Goal: Transaction & Acquisition: Purchase product/service

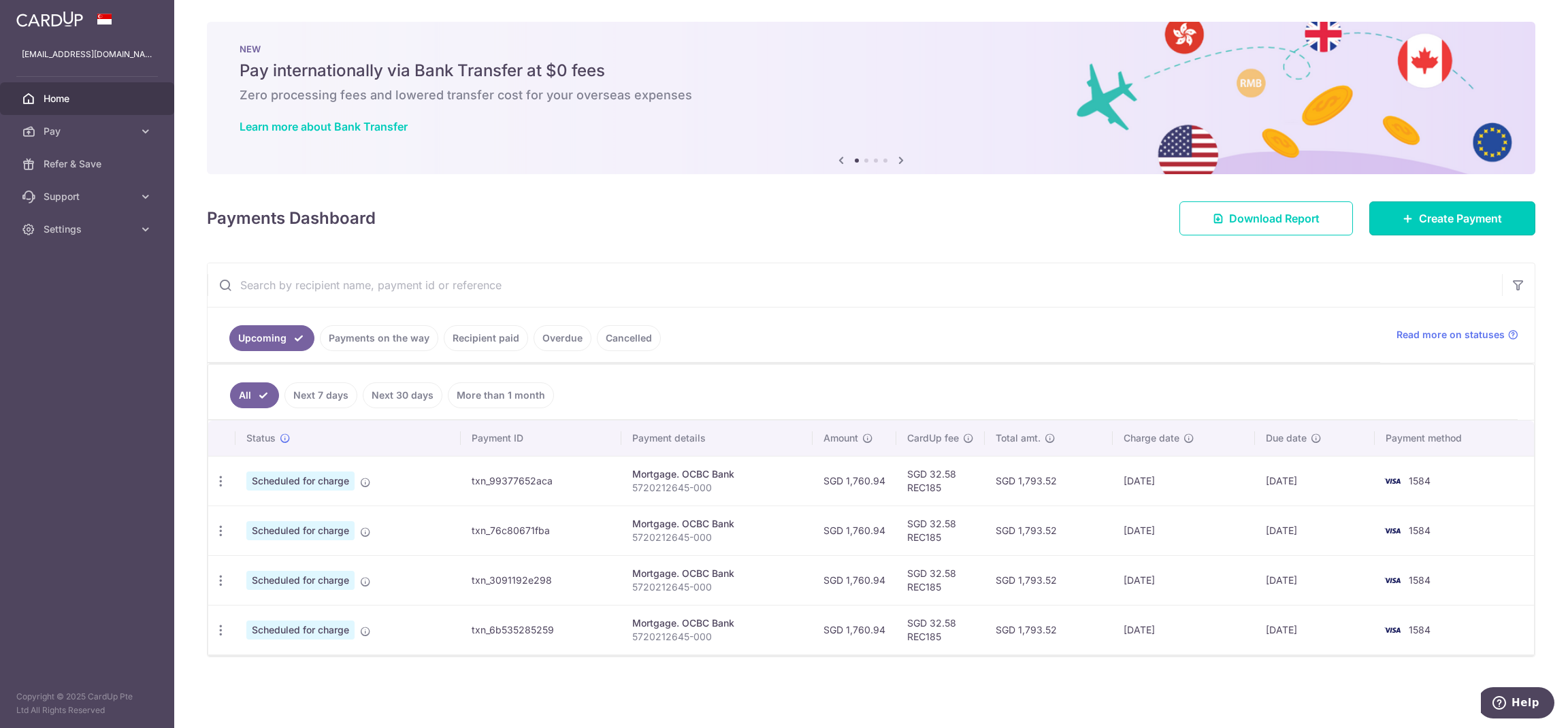
click at [1455, 228] on link "Create Payment" at bounding box center [1452, 218] width 166 height 34
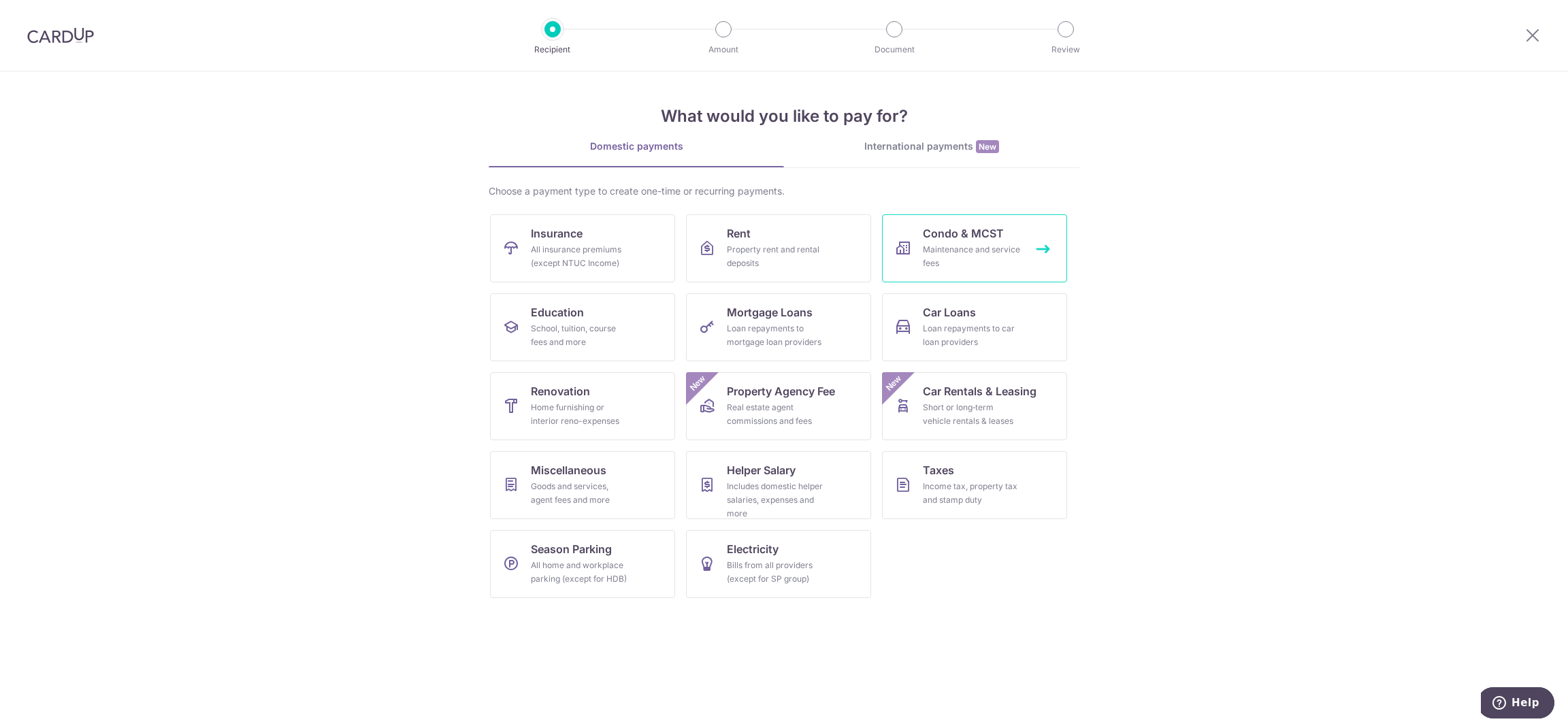
click at [977, 260] on div "Maintenance and service fees" at bounding box center [972, 256] width 98 height 27
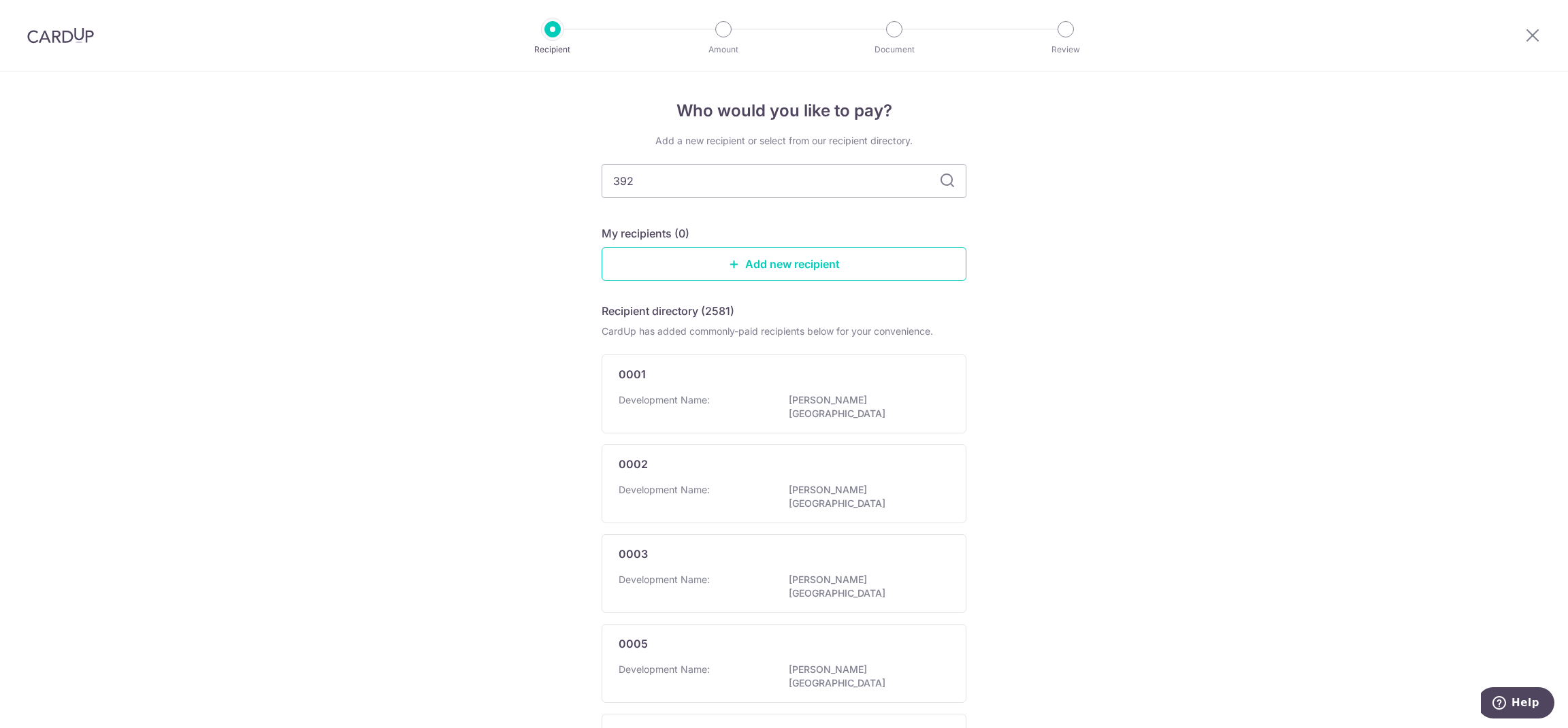
type input "3923"
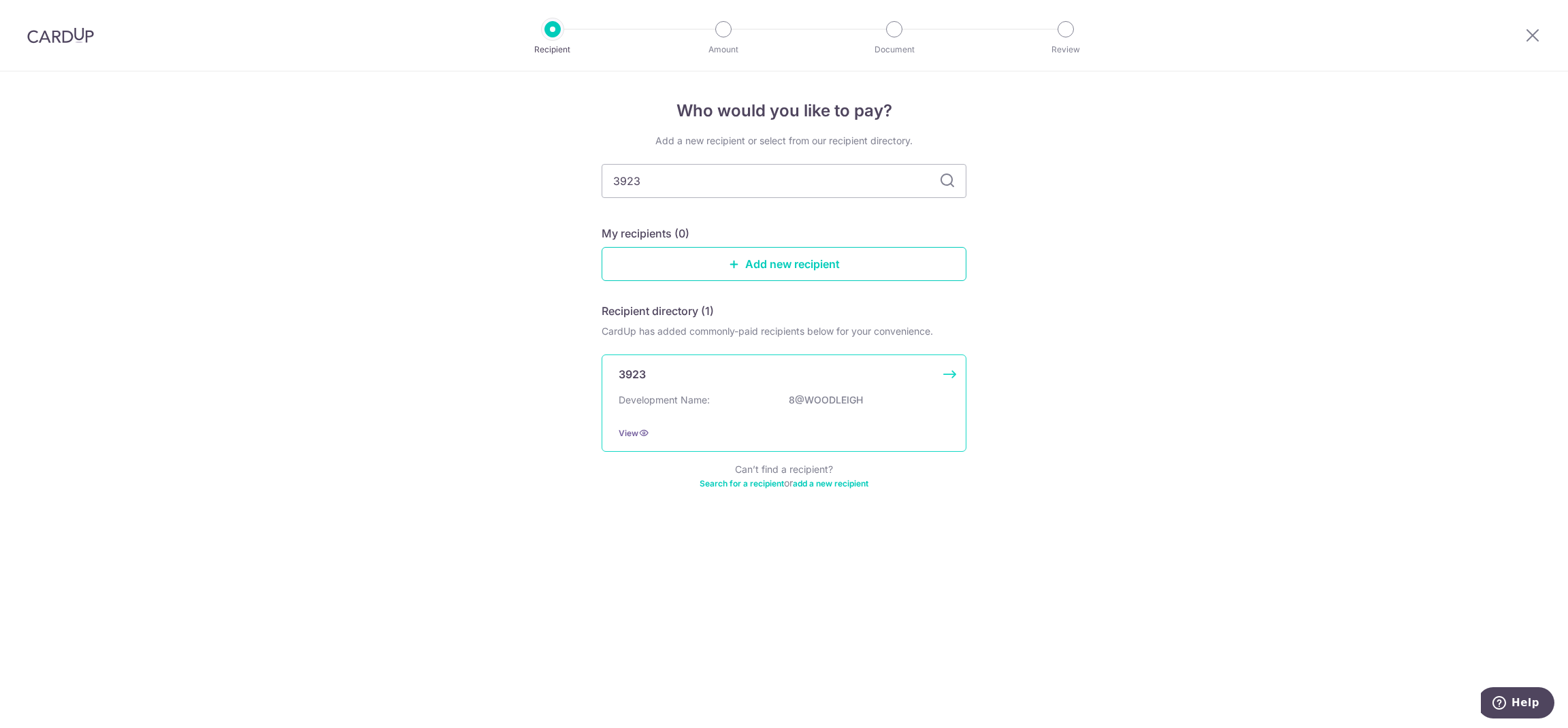
click at [647, 370] on div "3923" at bounding box center [776, 374] width 315 height 16
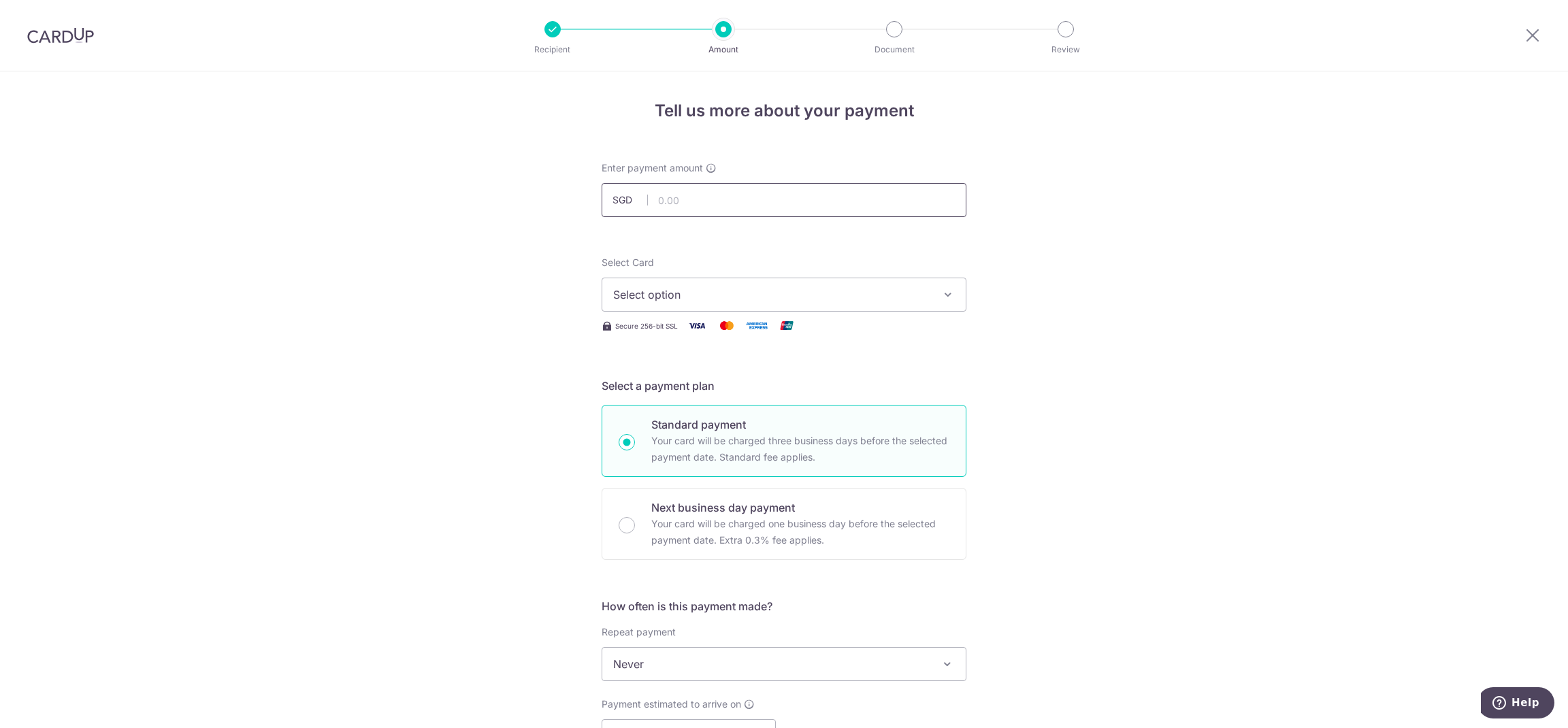
click at [782, 199] on input "text" at bounding box center [784, 200] width 365 height 34
type input "539.55"
click at [824, 289] on span "Select option" at bounding box center [771, 295] width 317 height 16
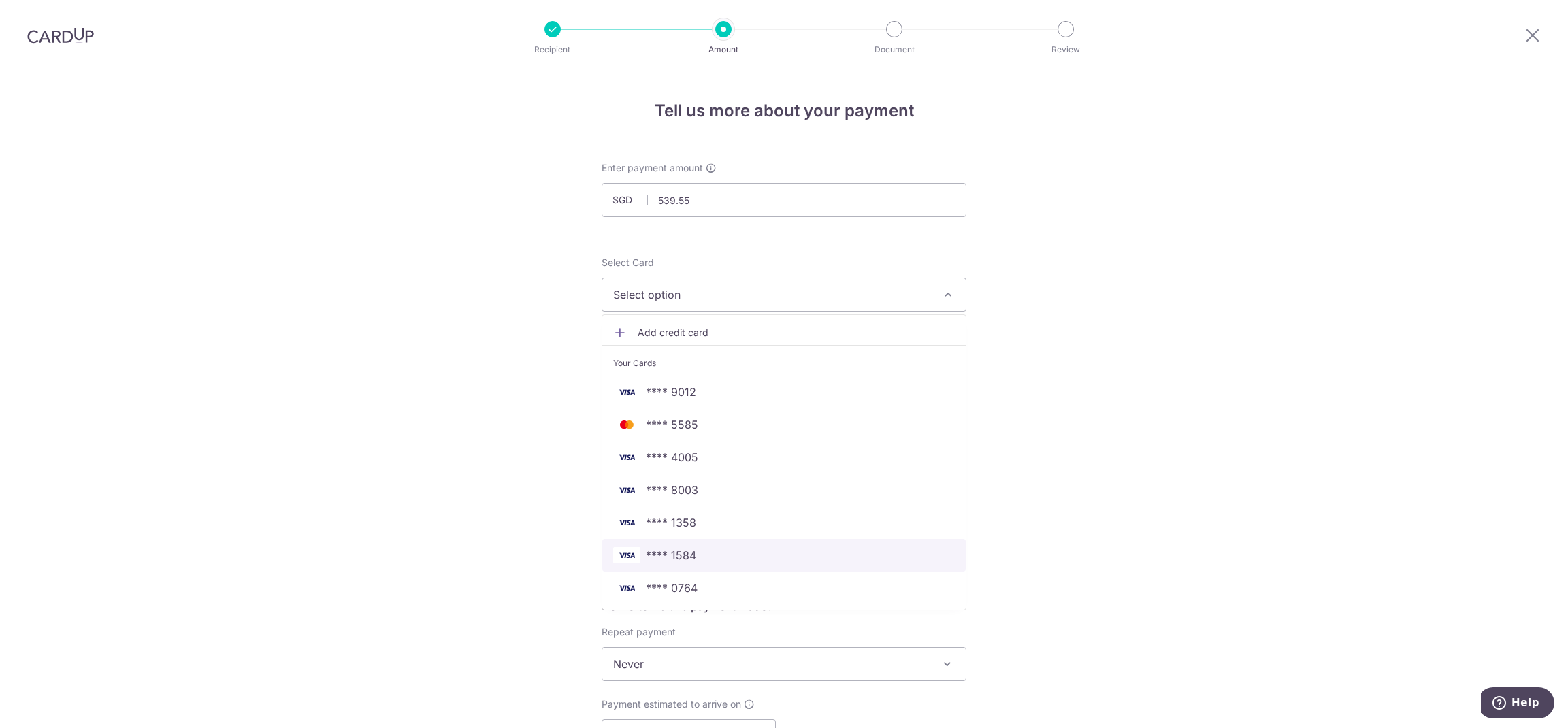
click at [771, 559] on span "**** 1584" at bounding box center [784, 555] width 342 height 16
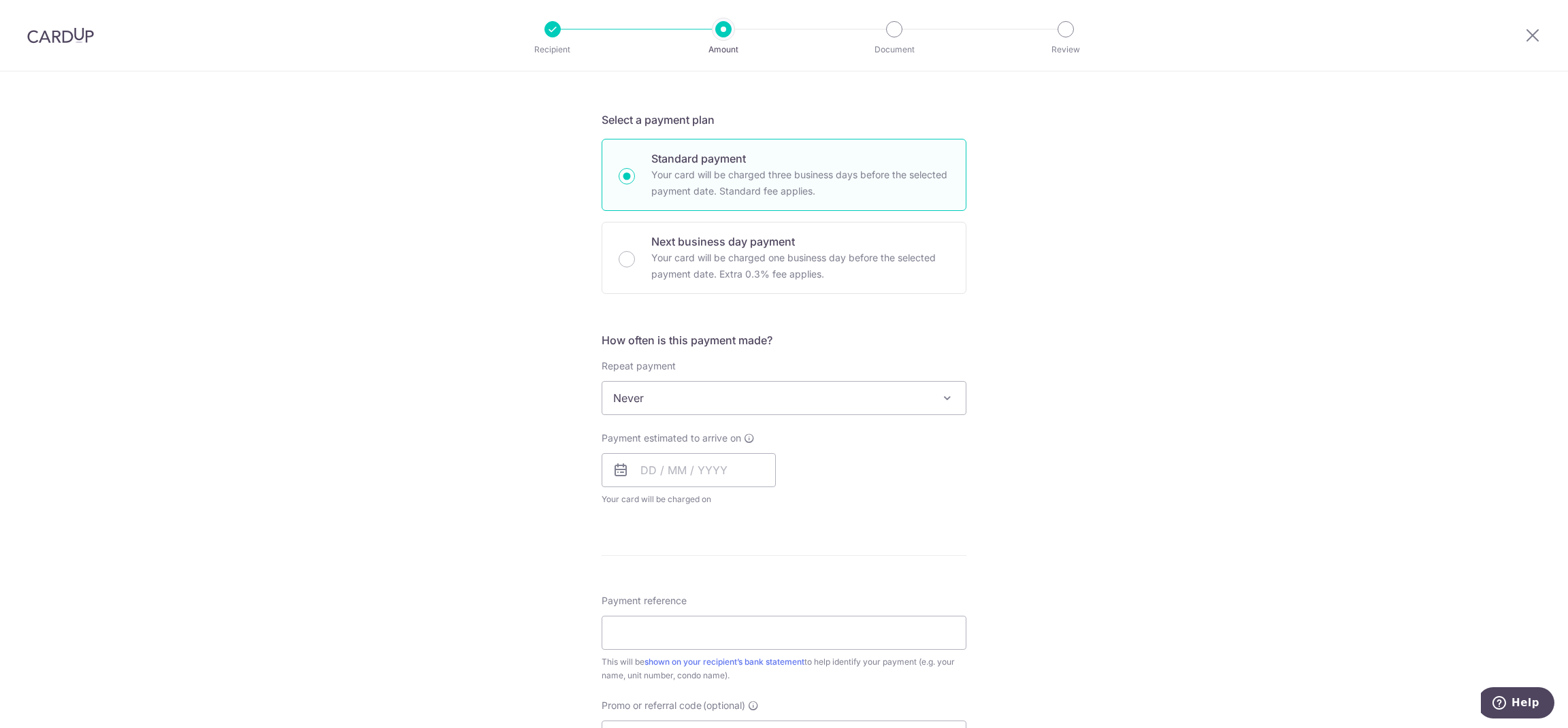
scroll to position [288, 0]
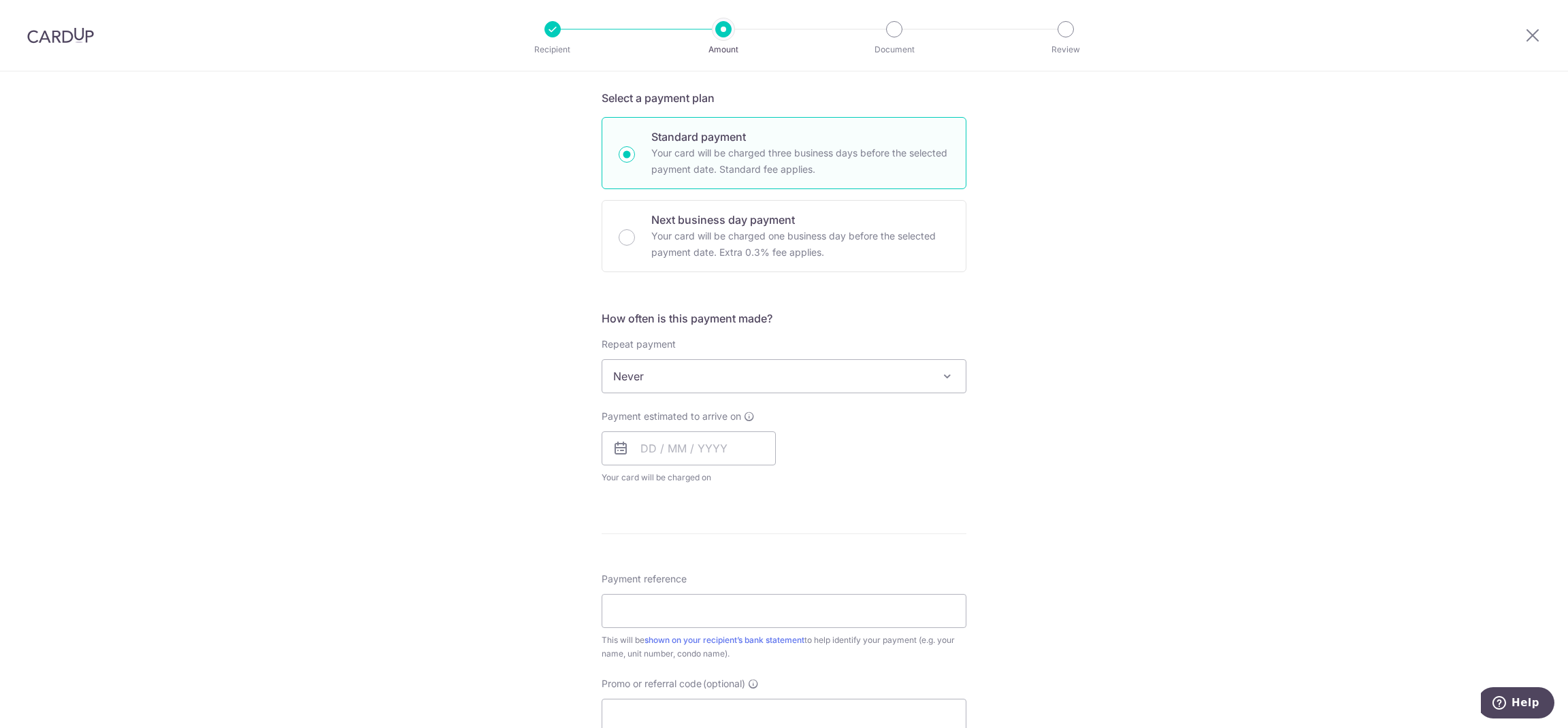
click at [908, 376] on span "Never" at bounding box center [784, 376] width 363 height 33
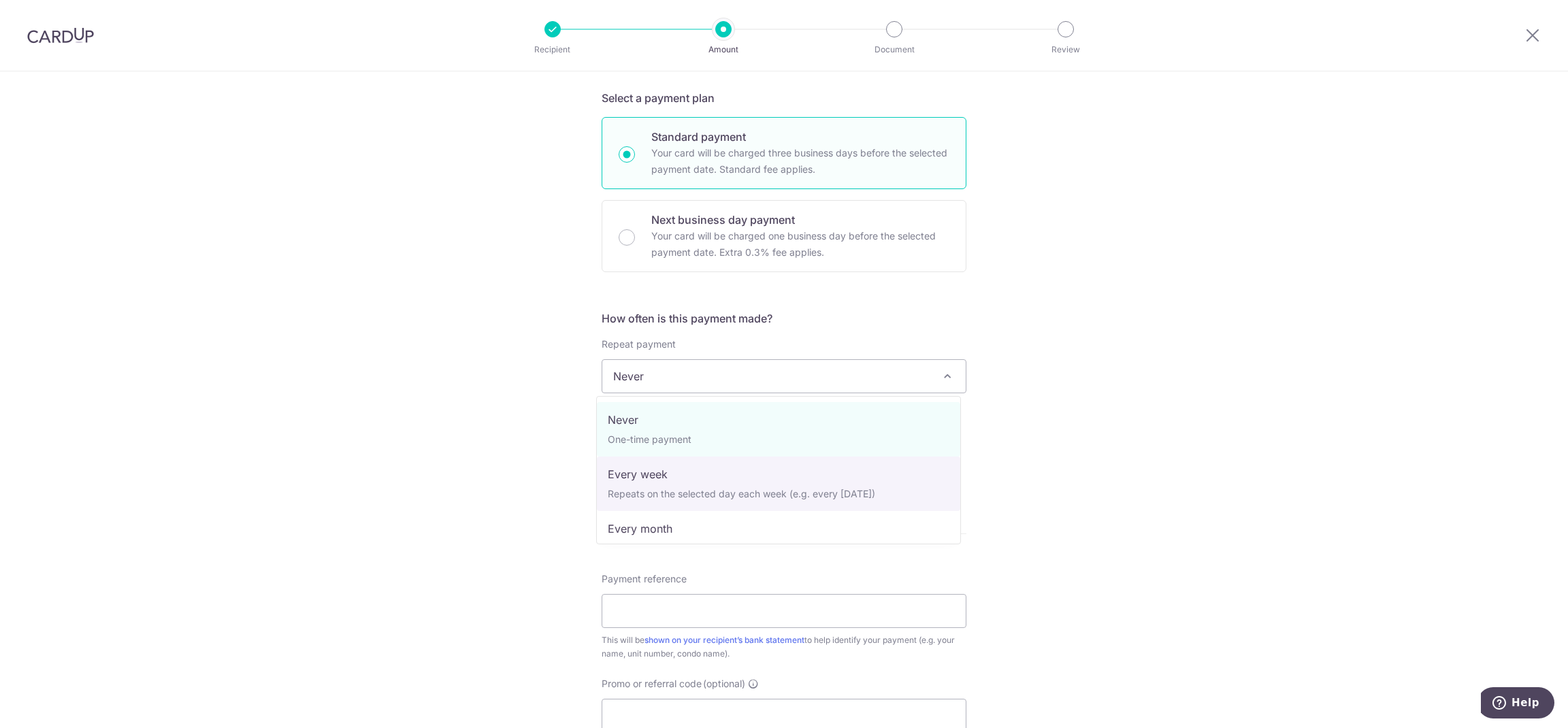
select select "2"
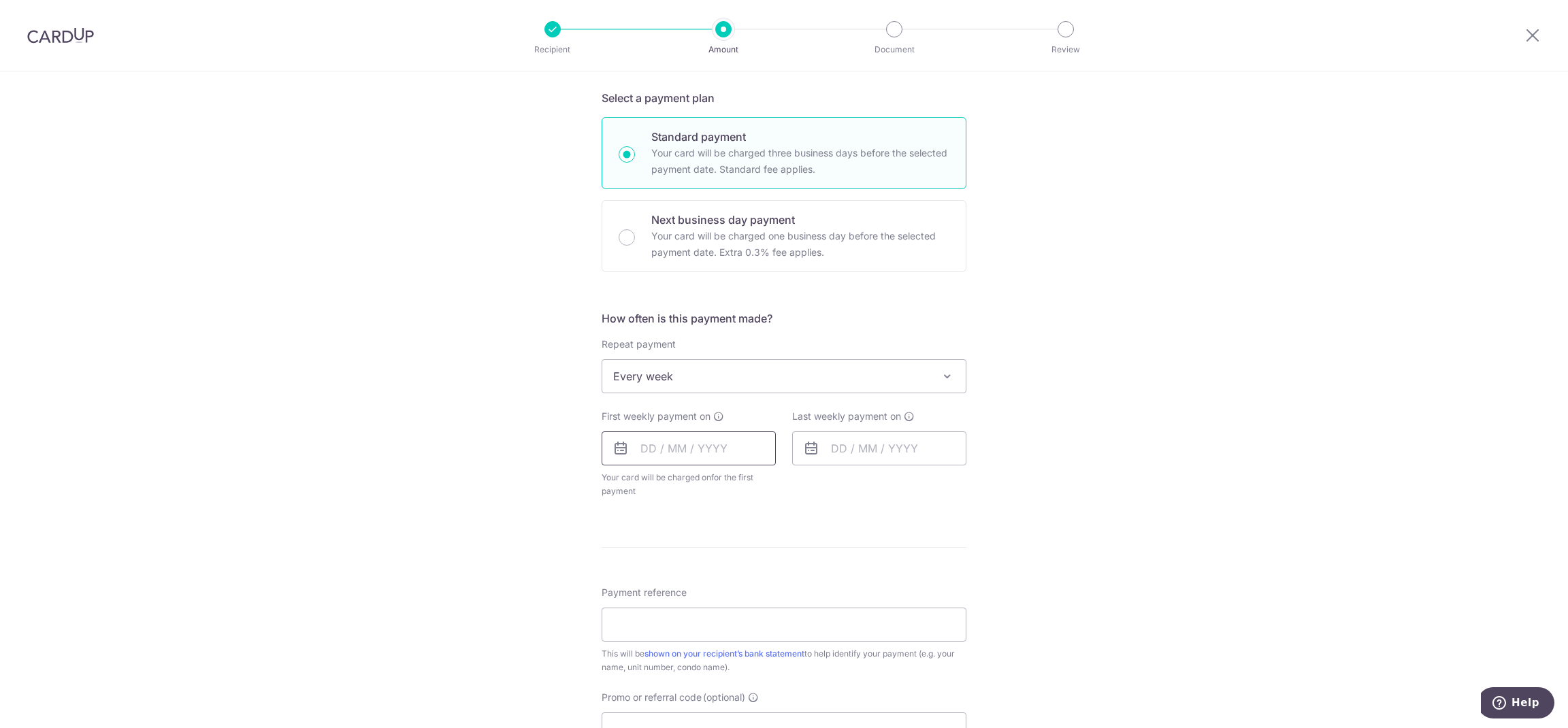
click at [714, 457] on input "text" at bounding box center [689, 449] width 174 height 34
click at [758, 595] on link "19" at bounding box center [766, 599] width 22 height 22
type input "[DATE]"
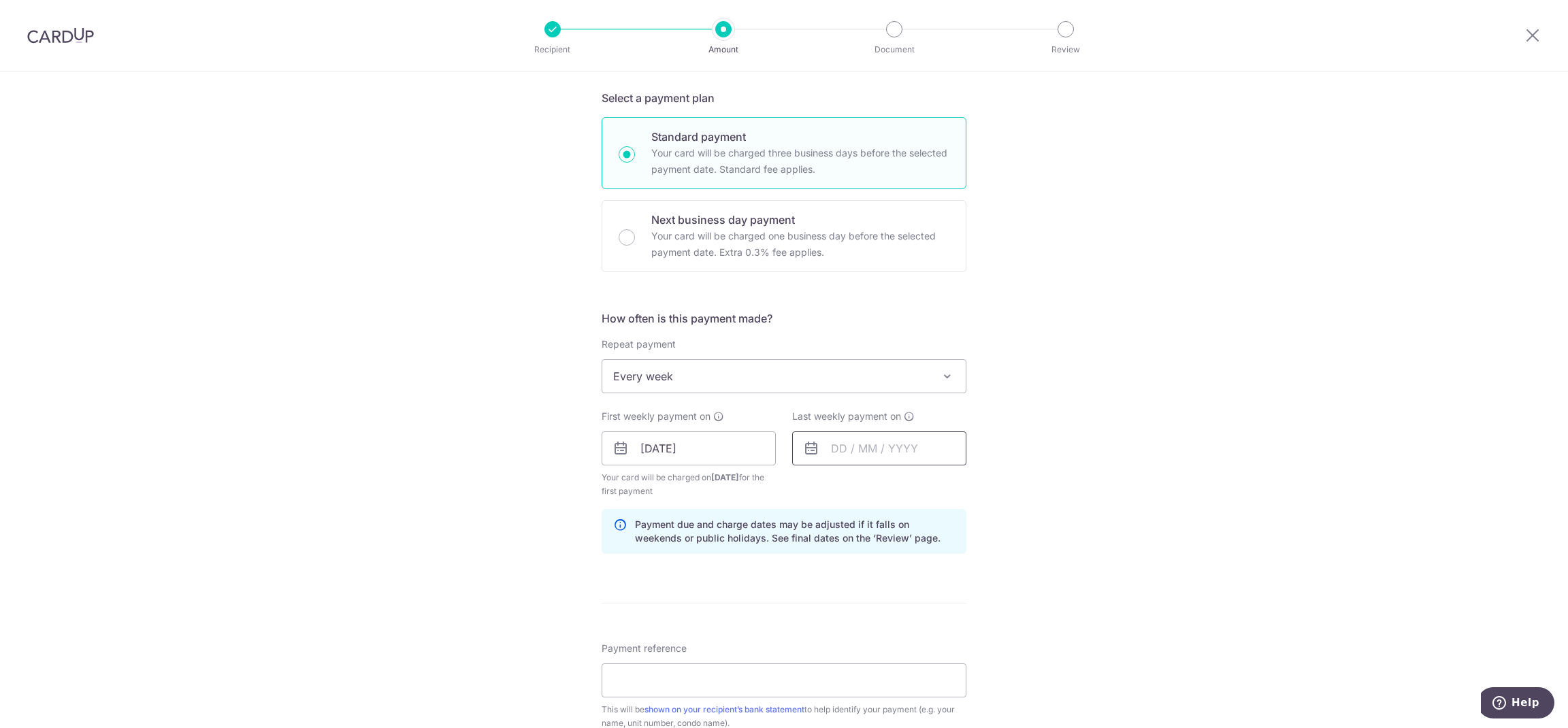
click at [910, 456] on input "text" at bounding box center [879, 449] width 174 height 34
click at [949, 627] on link "26" at bounding box center [956, 627] width 22 height 22
type input "[DATE]"
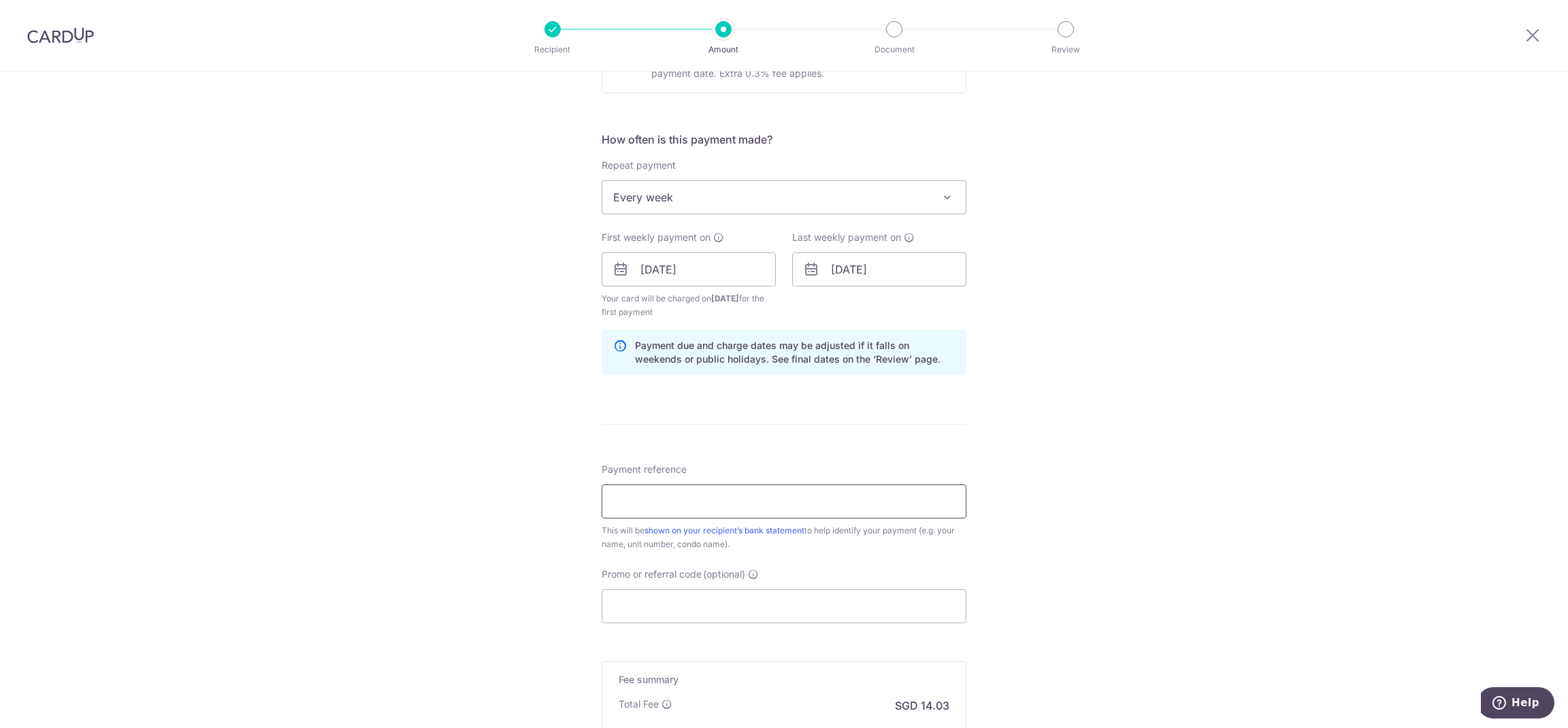
click at [854, 500] on input "Payment reference" at bounding box center [784, 501] width 365 height 34
type input "[DATE]"
click at [806, 607] on input "Promo or referral code (optional)" at bounding box center [784, 606] width 365 height 34
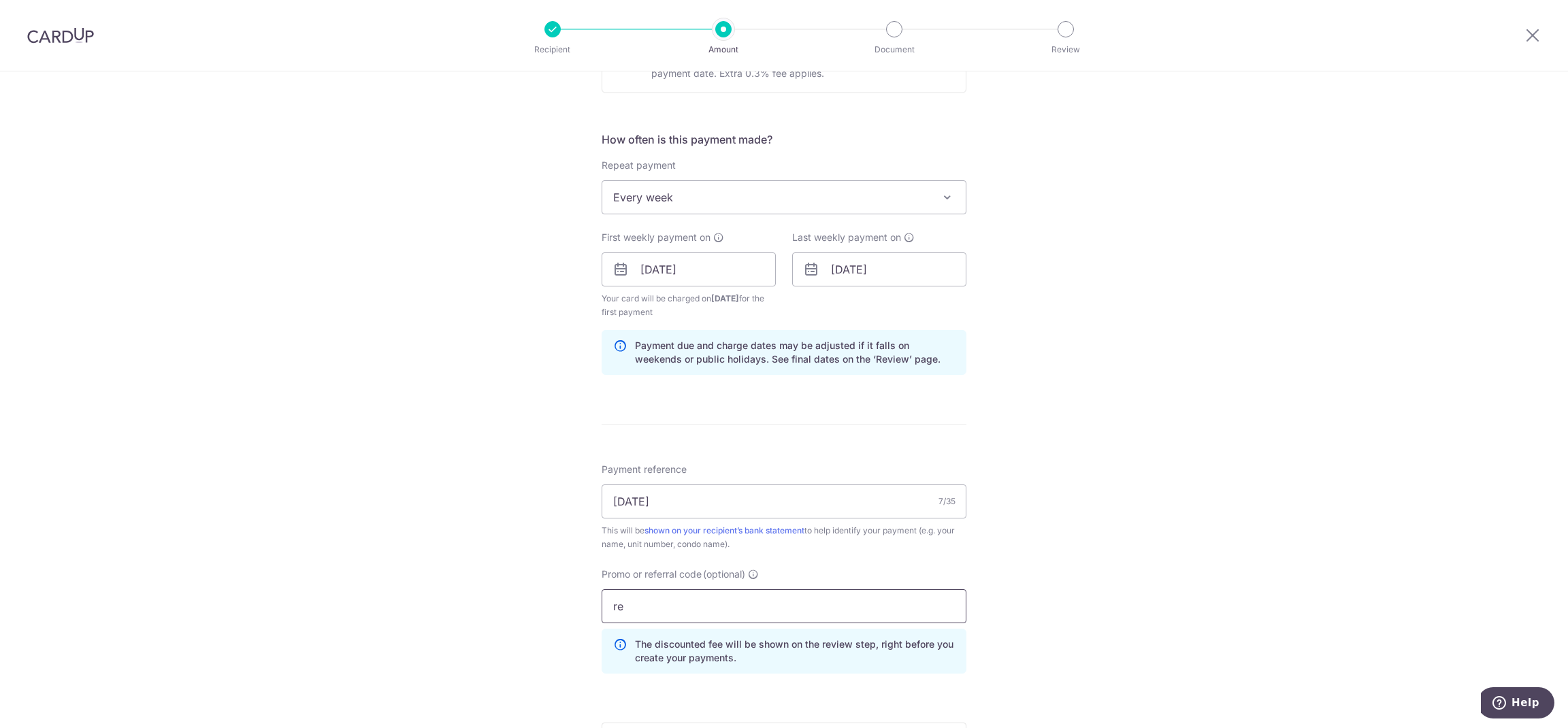
type input "r"
type input "REC185"
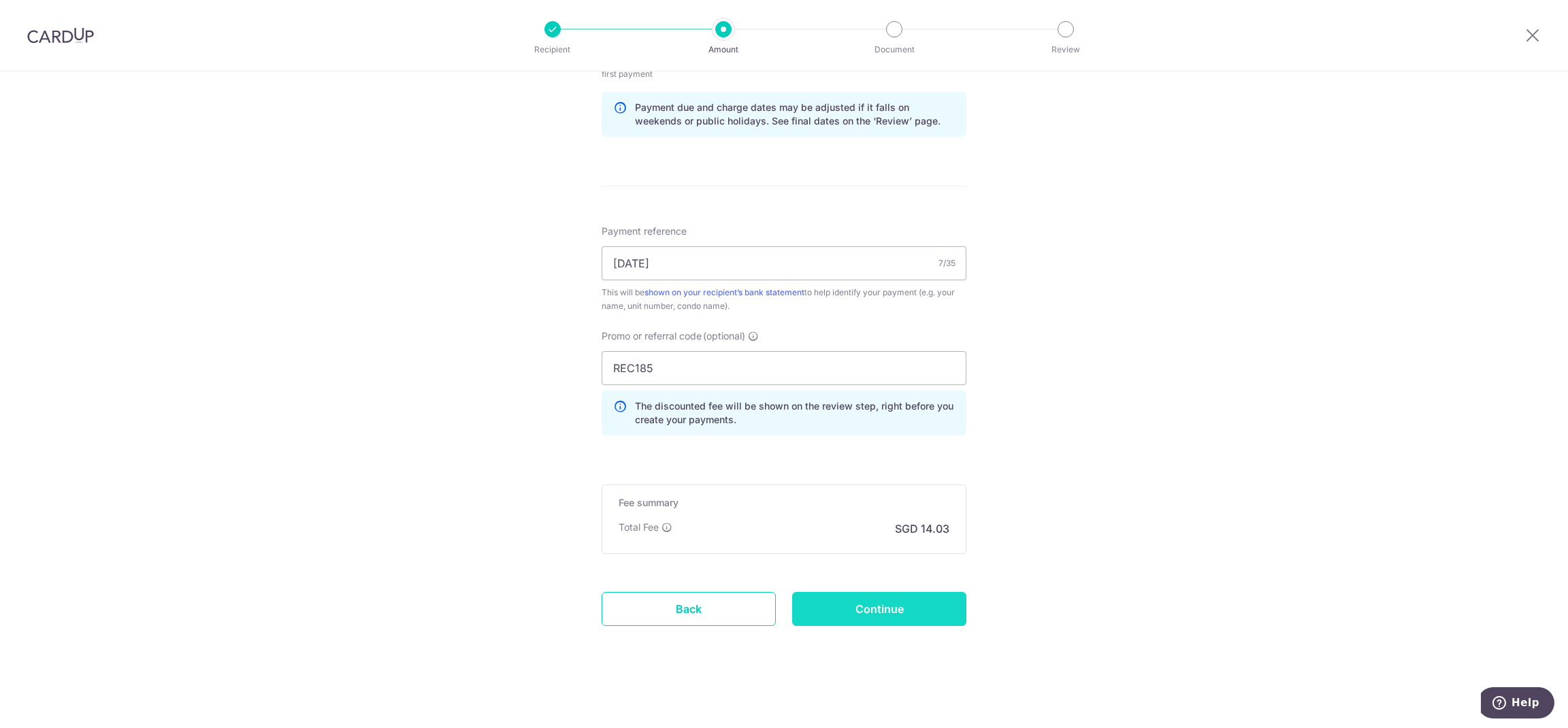
click at [924, 611] on input "Continue" at bounding box center [879, 609] width 174 height 34
type input "Create Schedule"
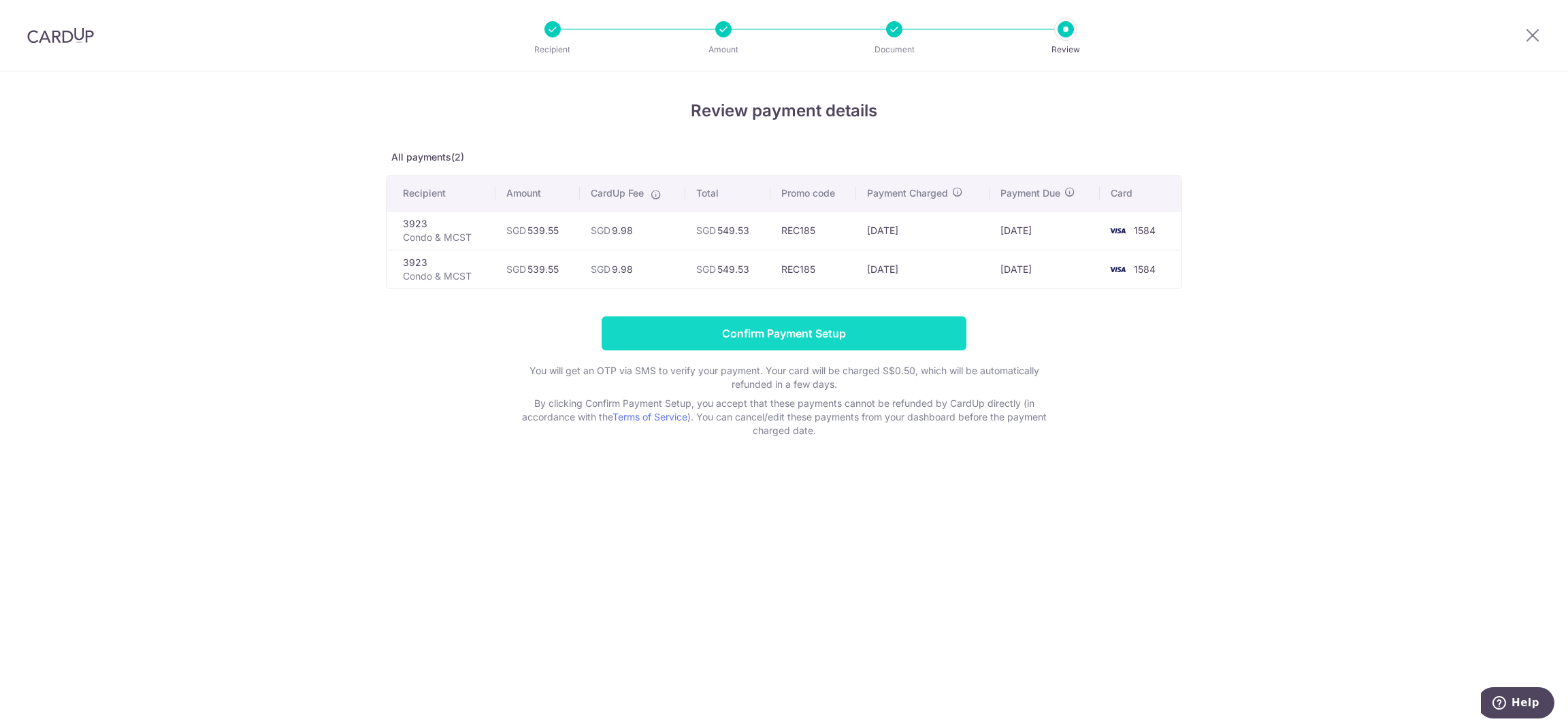
click at [888, 339] on input "Confirm Payment Setup" at bounding box center [784, 333] width 365 height 34
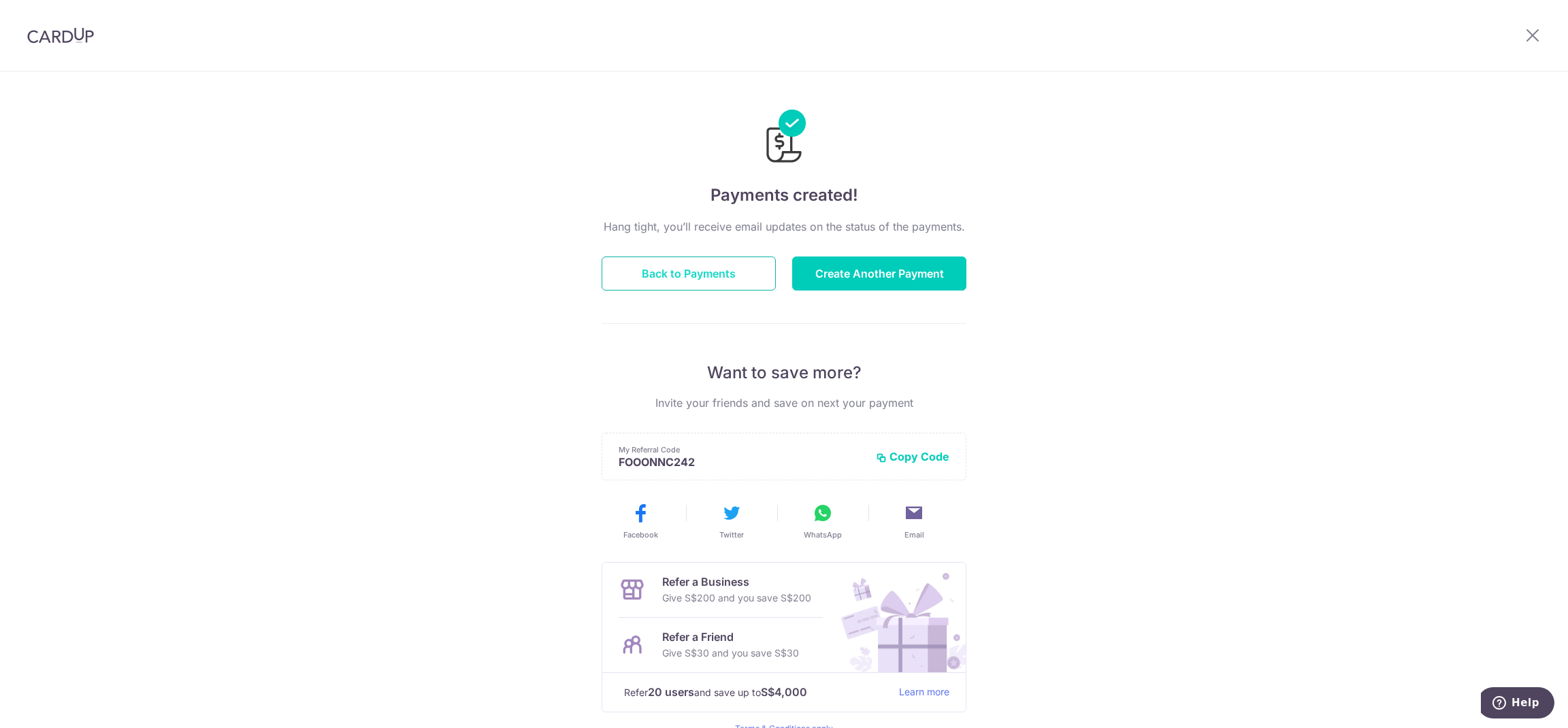
click at [716, 278] on button "Back to Payments" at bounding box center [689, 273] width 174 height 34
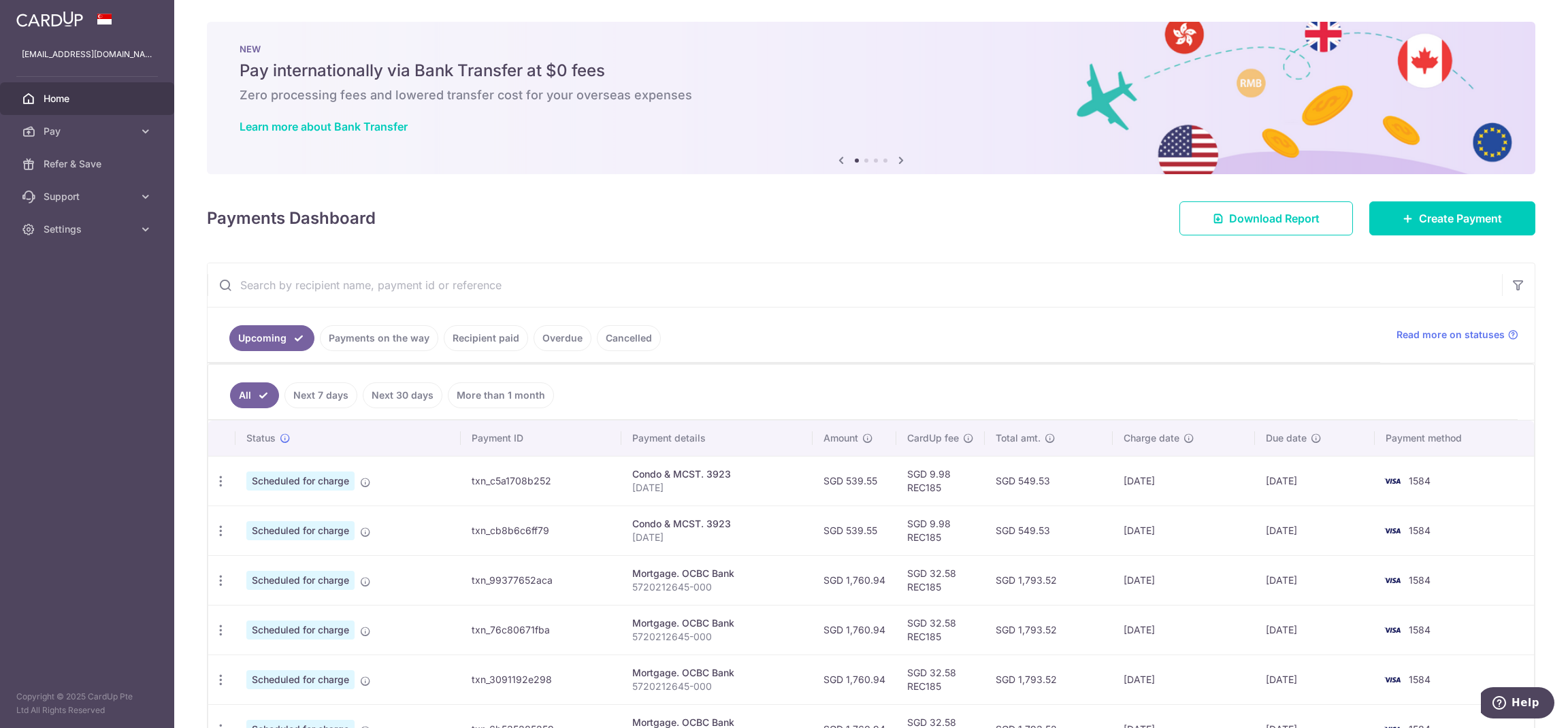
click at [401, 339] on link "Payments on the way" at bounding box center [379, 338] width 118 height 26
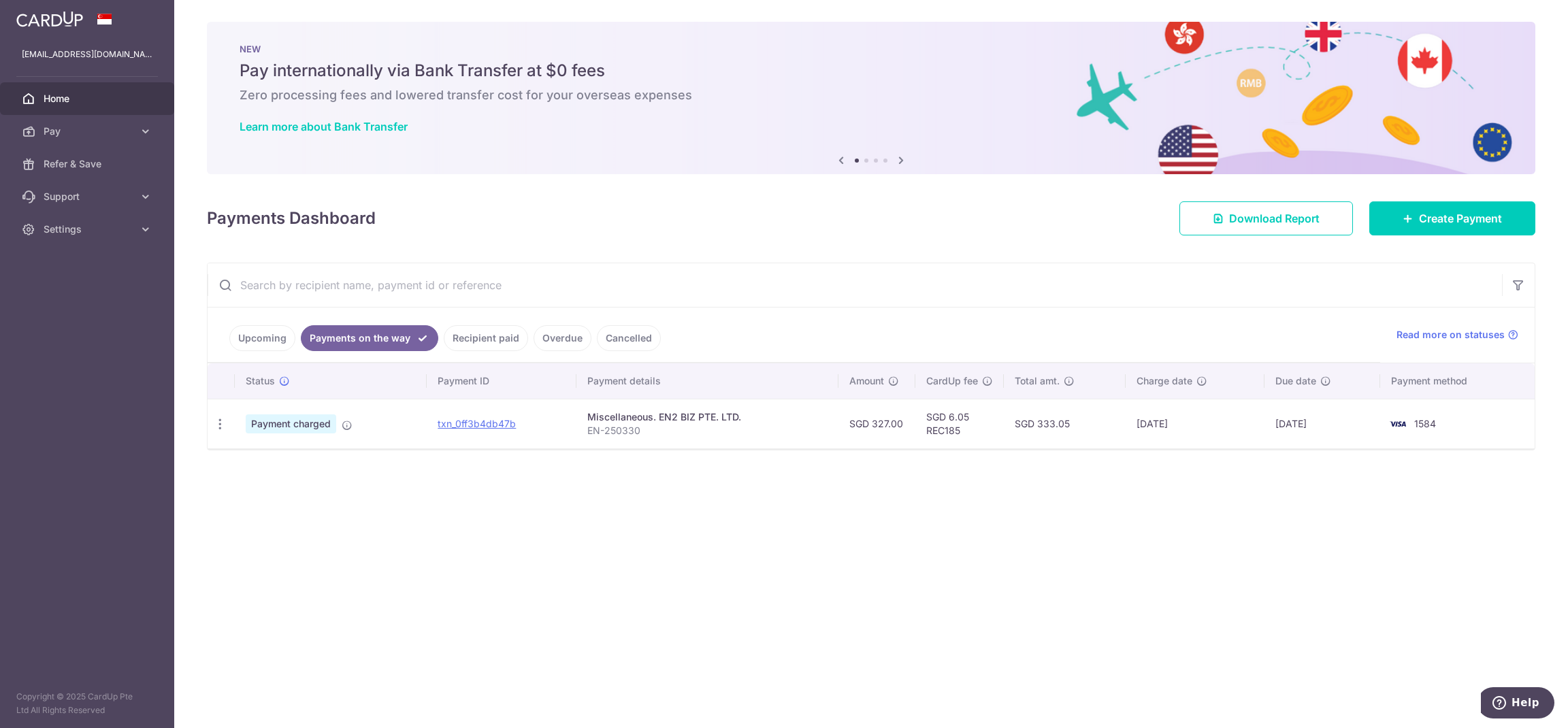
click at [259, 337] on link "Upcoming" at bounding box center [262, 338] width 66 height 26
